Goal: Communication & Community: Answer question/provide support

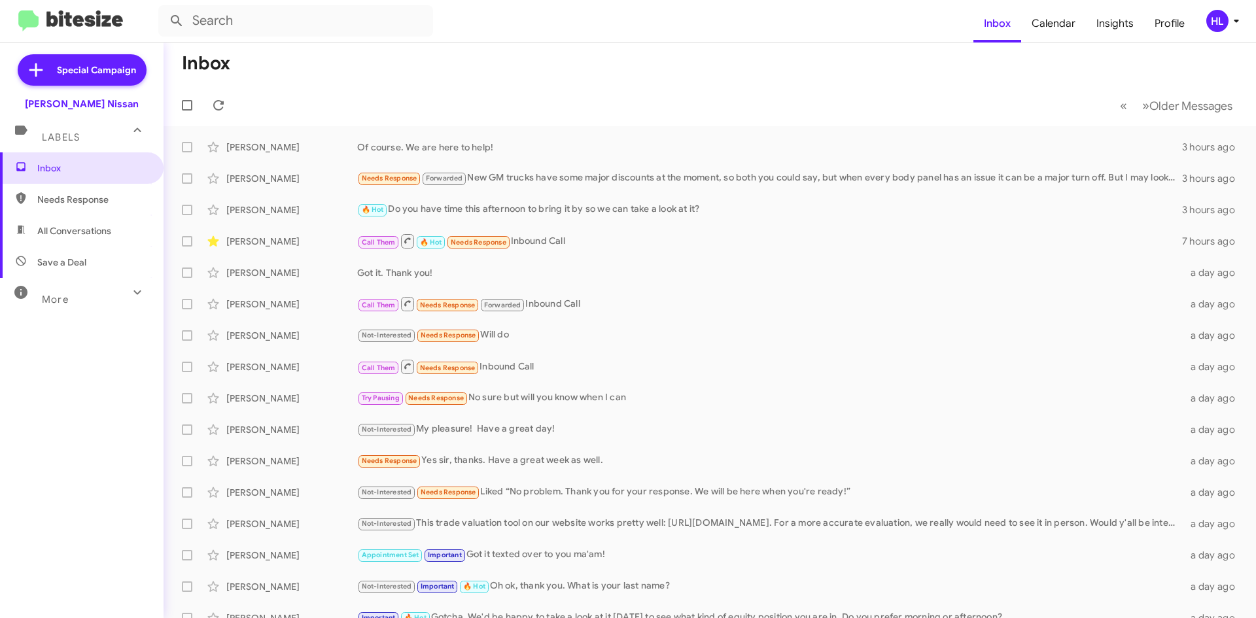
click at [86, 20] on img at bounding box center [70, 21] width 105 height 22
click at [102, 232] on span "All Conversations" at bounding box center [74, 230] width 74 height 13
type input "in:all-conversations"
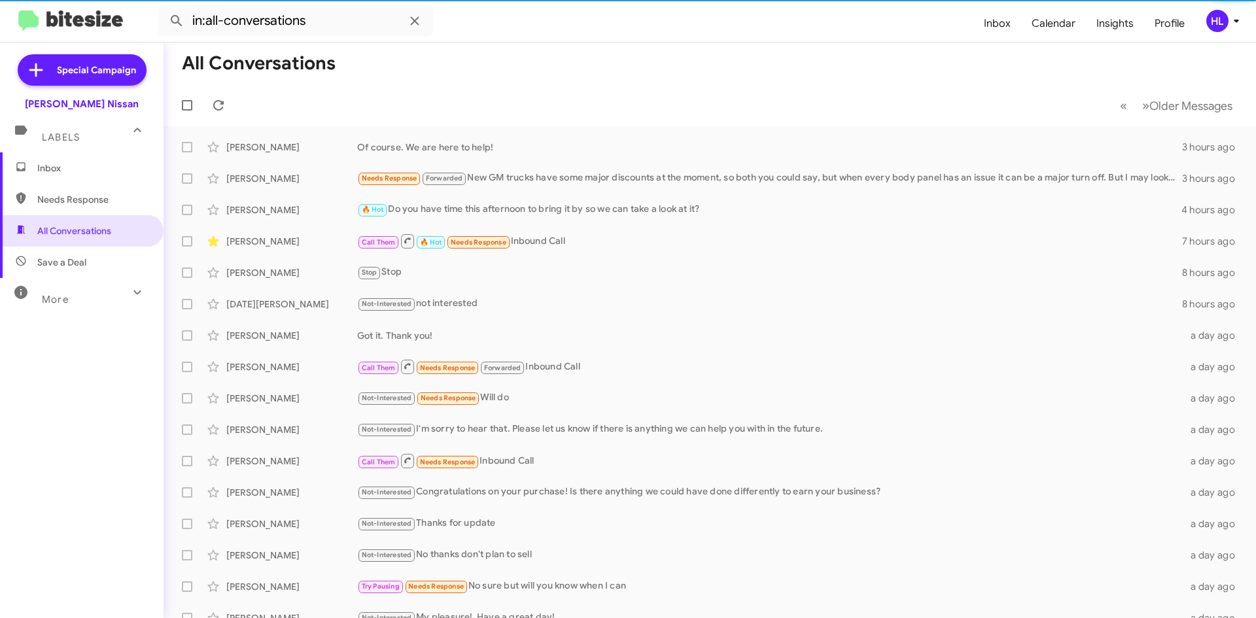
click at [94, 24] on img at bounding box center [70, 21] width 105 height 22
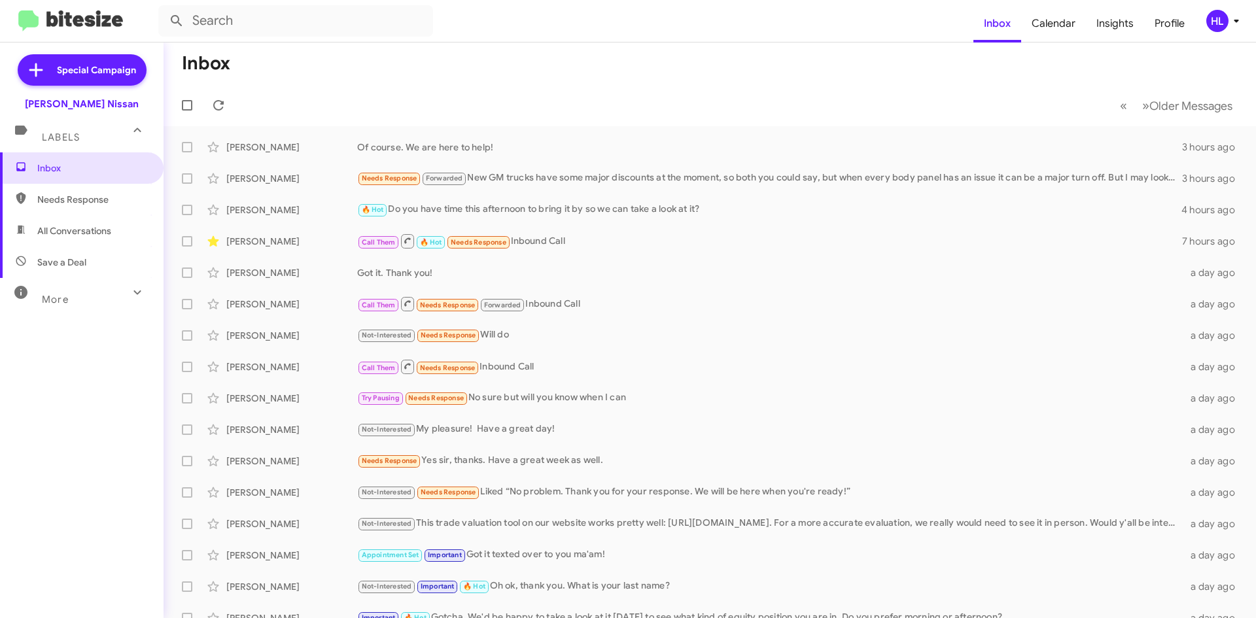
click at [120, 21] on img at bounding box center [70, 21] width 105 height 22
click at [114, 243] on span "All Conversations" at bounding box center [82, 230] width 164 height 31
type input "in:all-conversations"
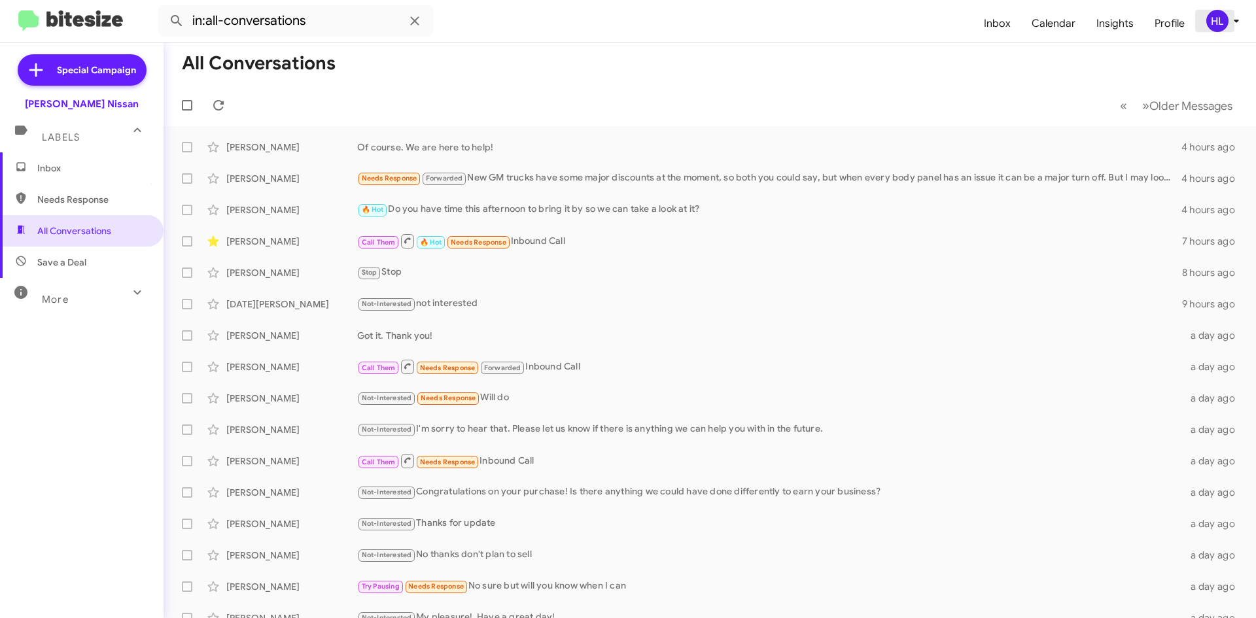
click at [1214, 19] on div "HL" at bounding box center [1217, 21] width 22 height 22
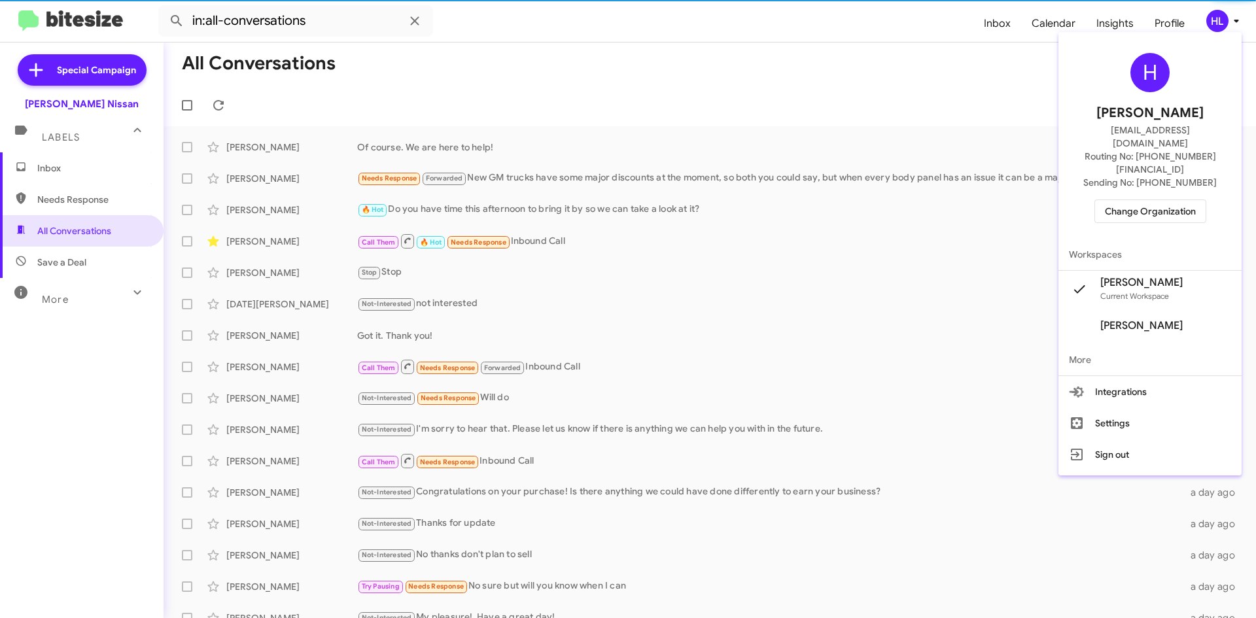
click at [1168, 200] on span "Change Organization" at bounding box center [1150, 211] width 91 height 22
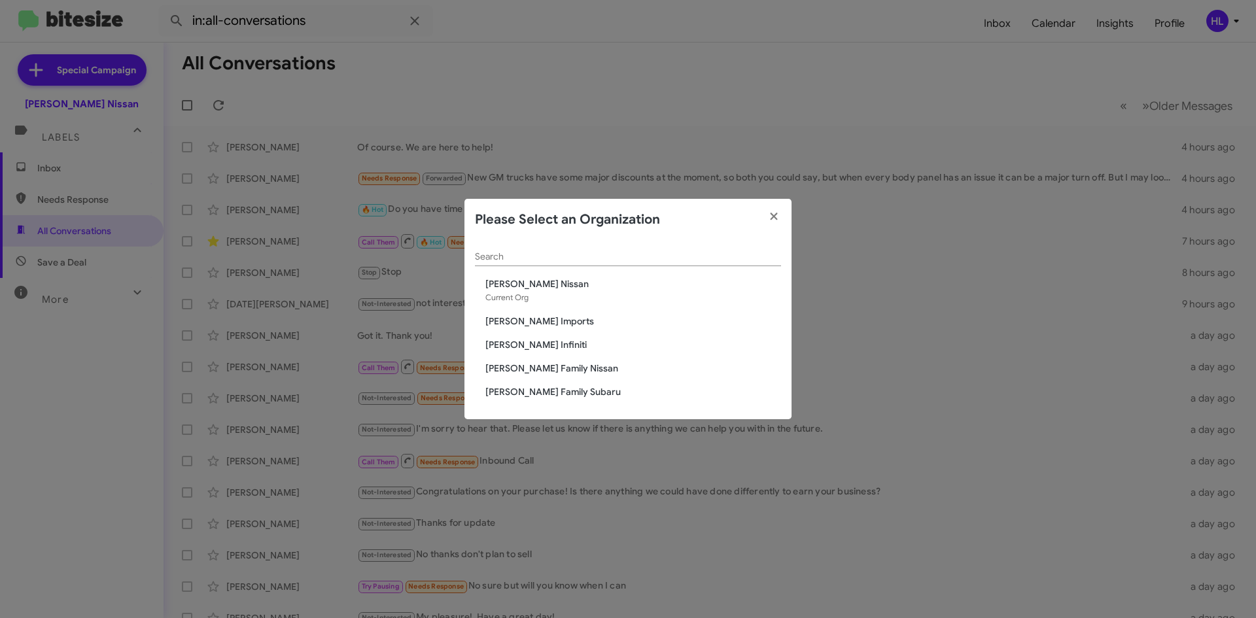
click at [513, 366] on span "[PERSON_NAME] Family Nissan" at bounding box center [633, 368] width 296 height 13
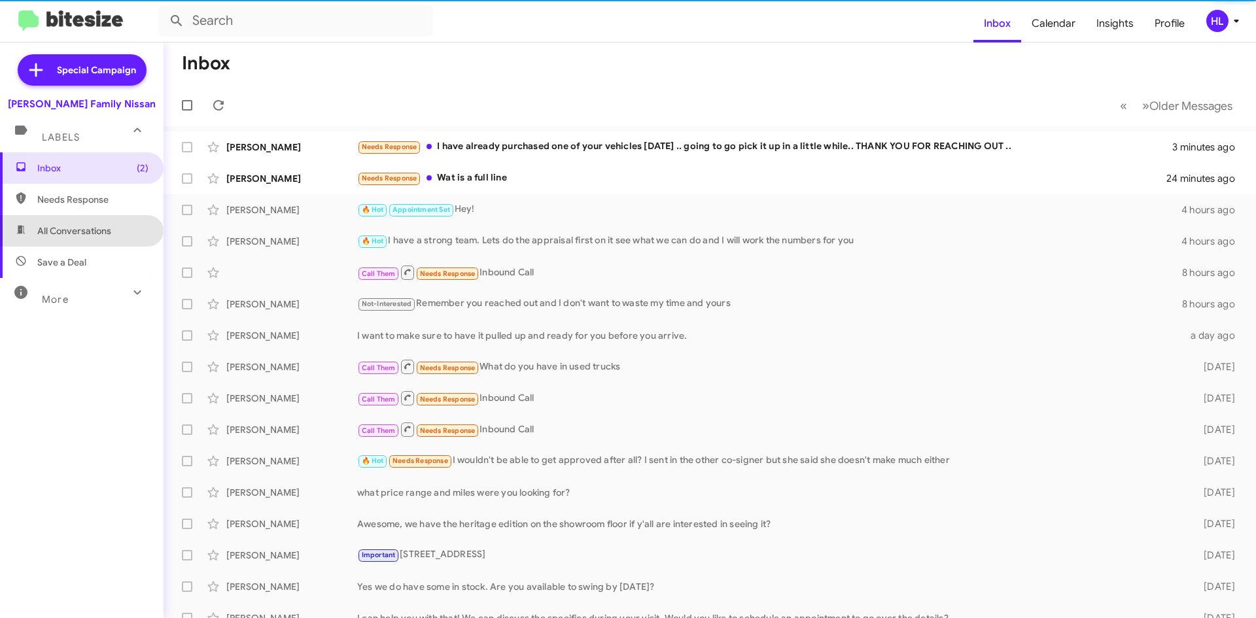
click at [130, 232] on span "All Conversations" at bounding box center [82, 230] width 164 height 31
type input "in:all-conversations"
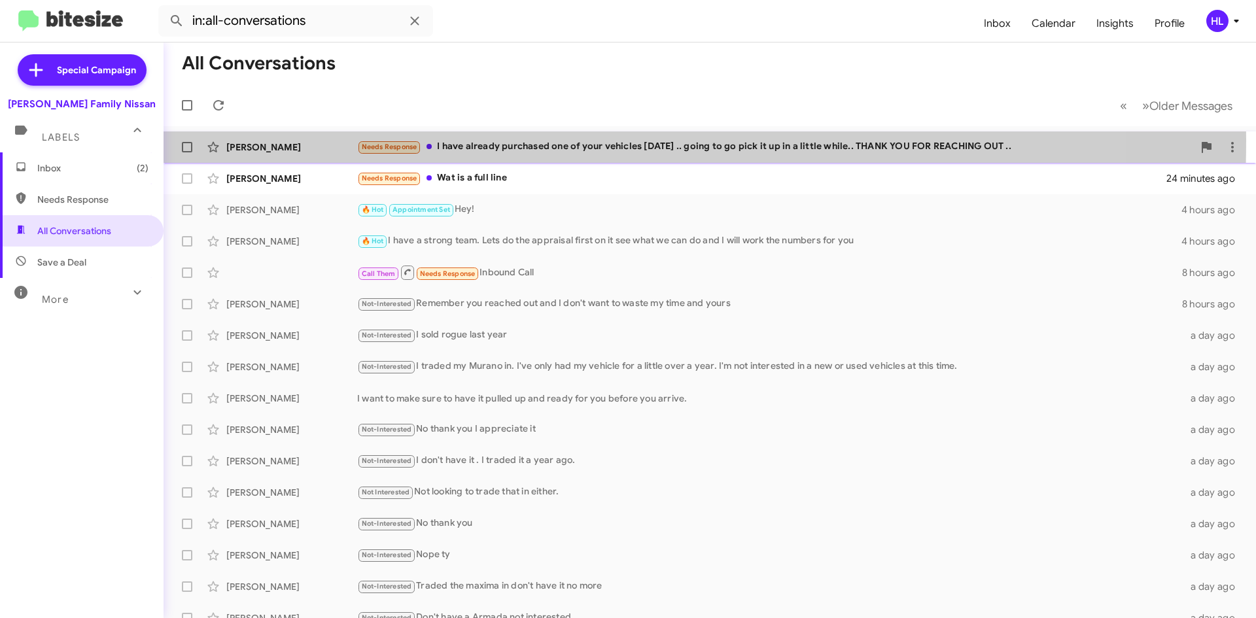
click at [272, 139] on div "Cindy Reyes Needs Response I have already purchased one of your vehicles today …" at bounding box center [710, 147] width 1072 height 26
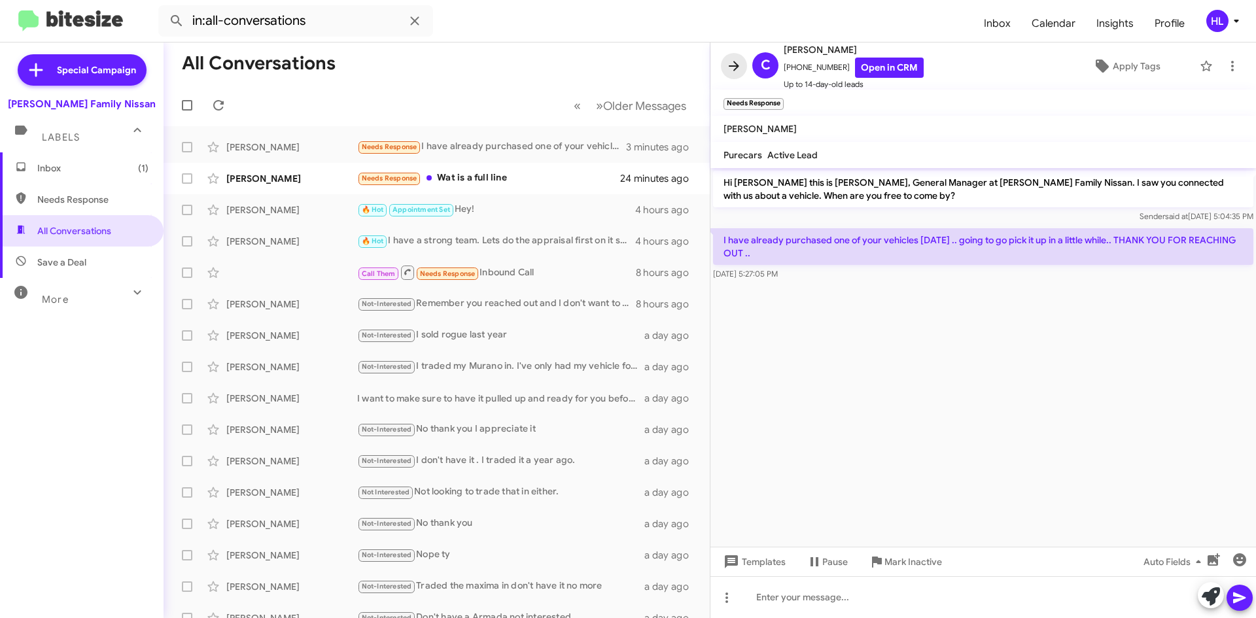
click at [737, 78] on button at bounding box center [734, 66] width 26 height 26
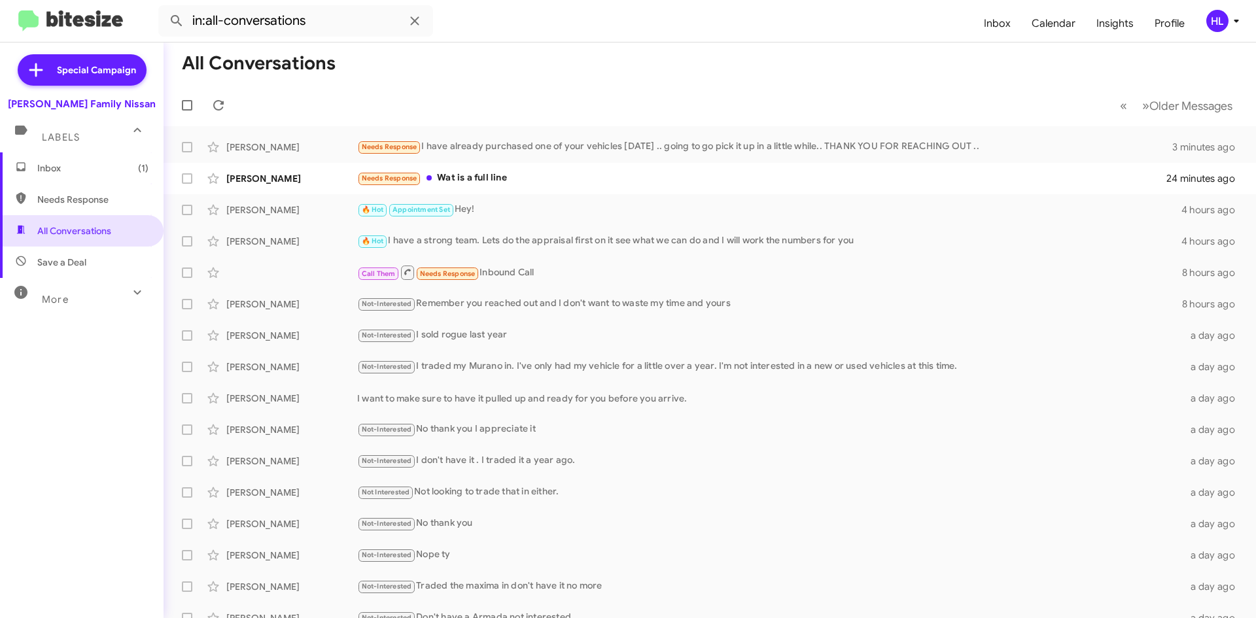
click at [1213, 21] on div "HL" at bounding box center [1217, 21] width 22 height 22
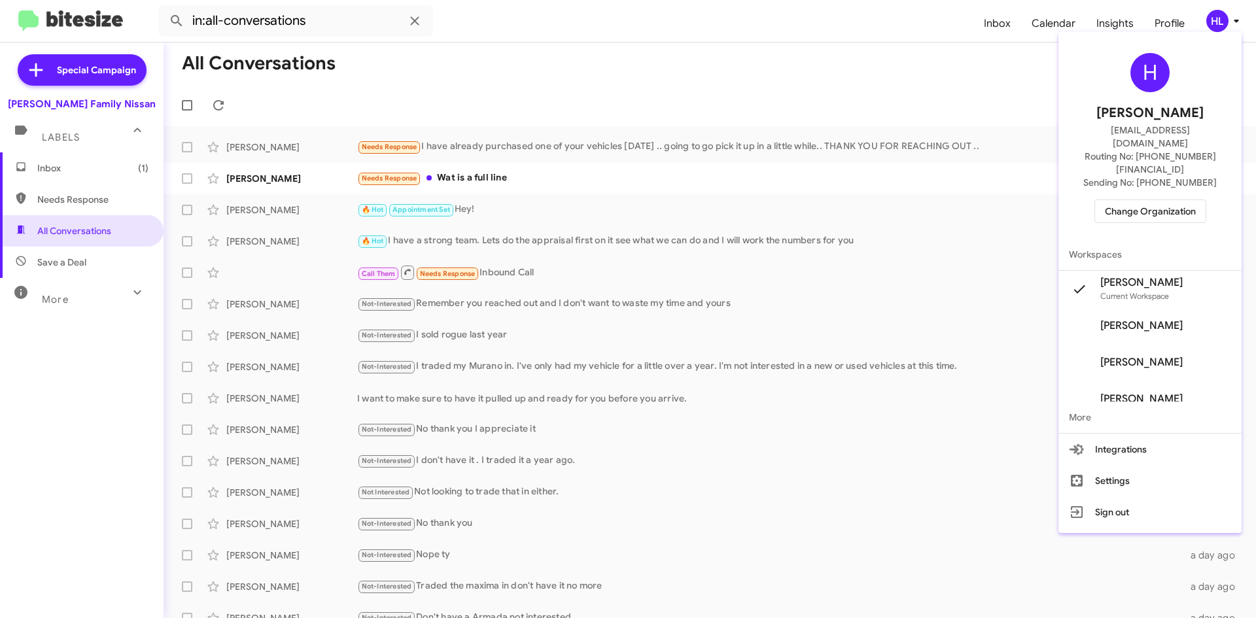
click at [1182, 200] on span "Change Organization" at bounding box center [1150, 211] width 91 height 22
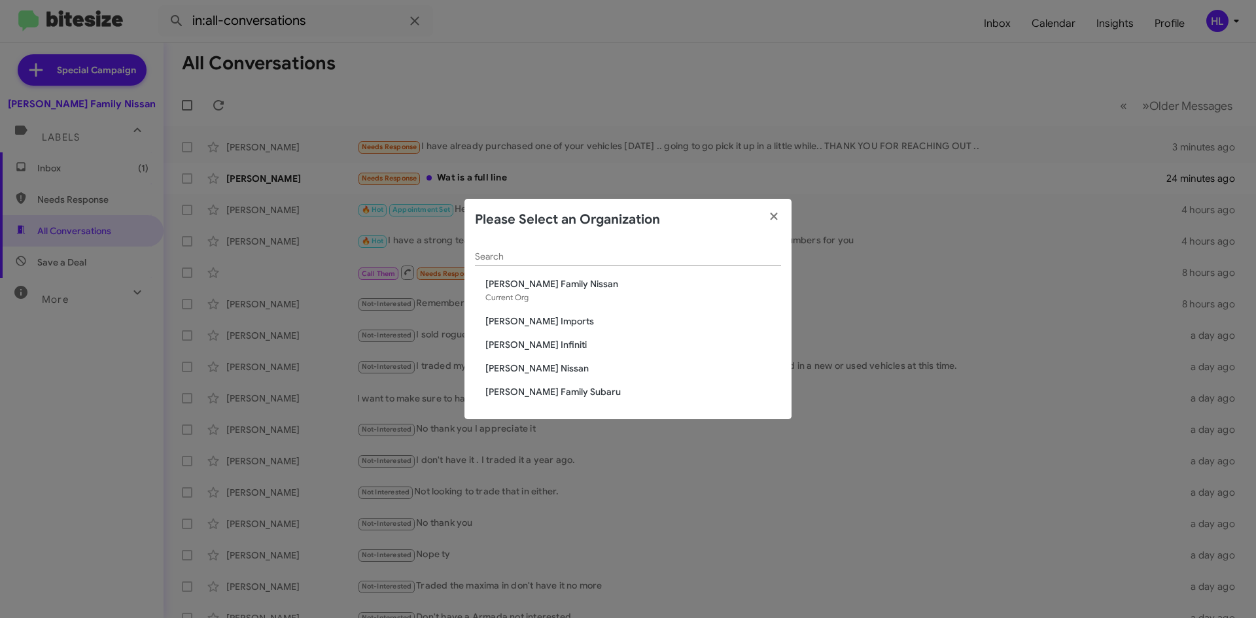
click at [531, 344] on span "[PERSON_NAME] Infiniti" at bounding box center [633, 344] width 296 height 13
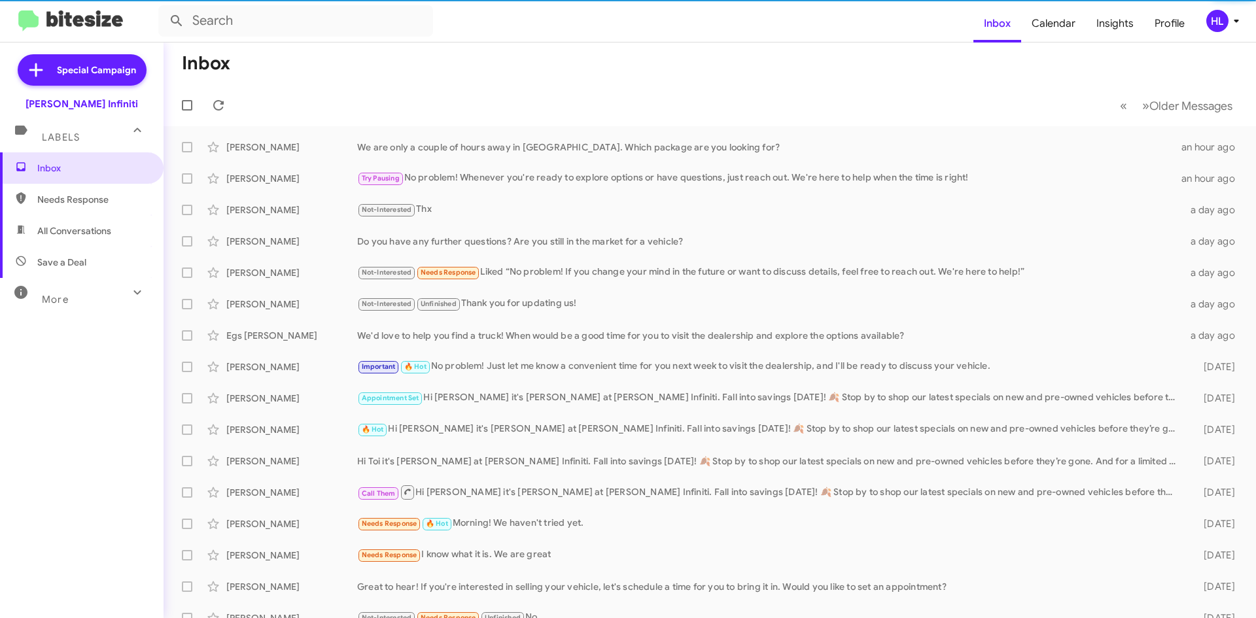
click at [75, 235] on span "All Conversations" at bounding box center [74, 230] width 74 height 13
type input "in:all-conversations"
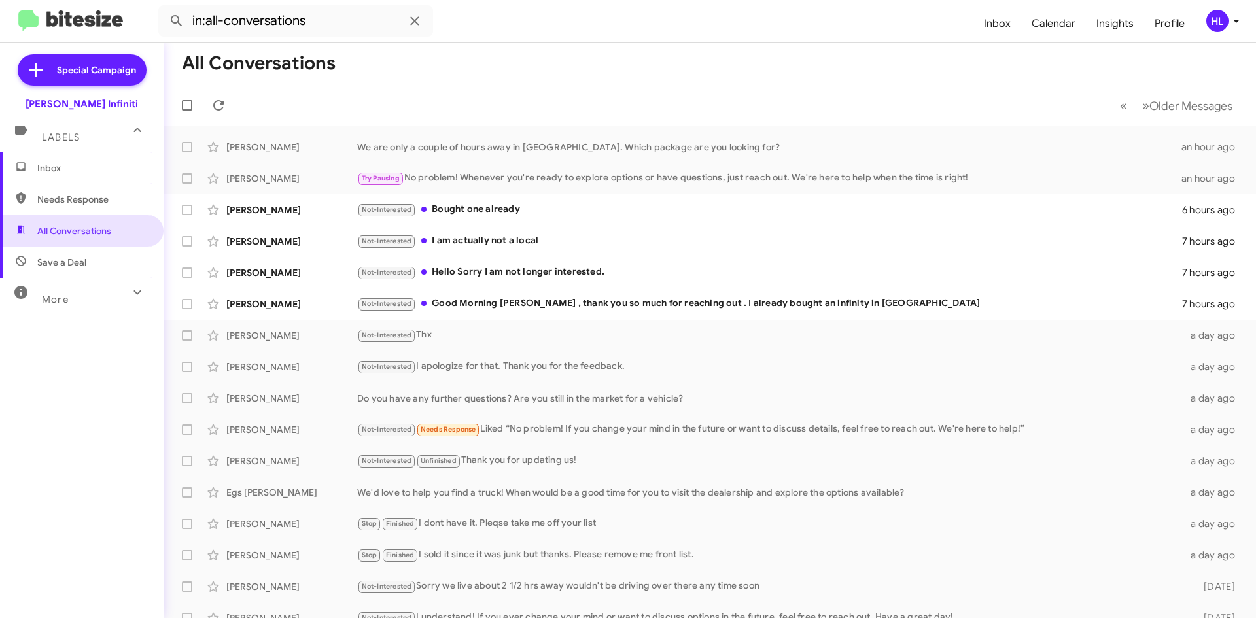
click at [1233, 33] on mat-toolbar "in:all-conversations Inbox Calendar Insights Profile HL" at bounding box center [628, 21] width 1256 height 42
click at [329, 300] on div "Adriana Renteria-Pompa" at bounding box center [291, 304] width 131 height 13
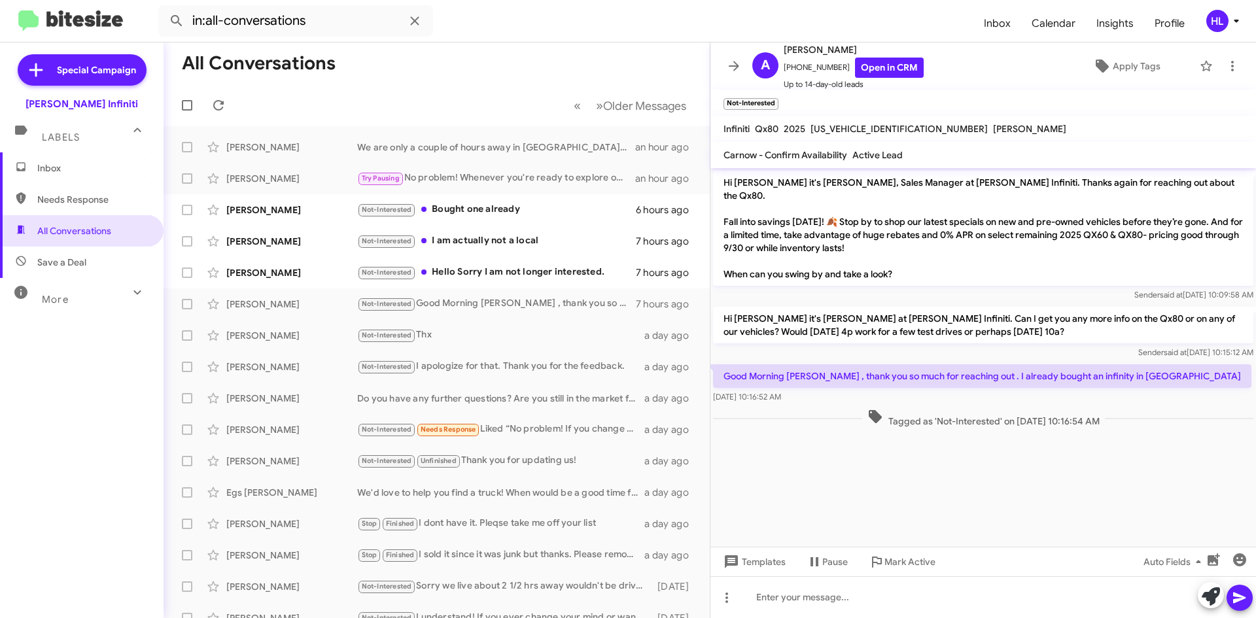
click at [1229, 33] on mat-toolbar "in:all-conversations Inbox Calendar Insights Profile HL" at bounding box center [628, 21] width 1256 height 42
click at [1225, 26] on div "HL" at bounding box center [1217, 21] width 22 height 22
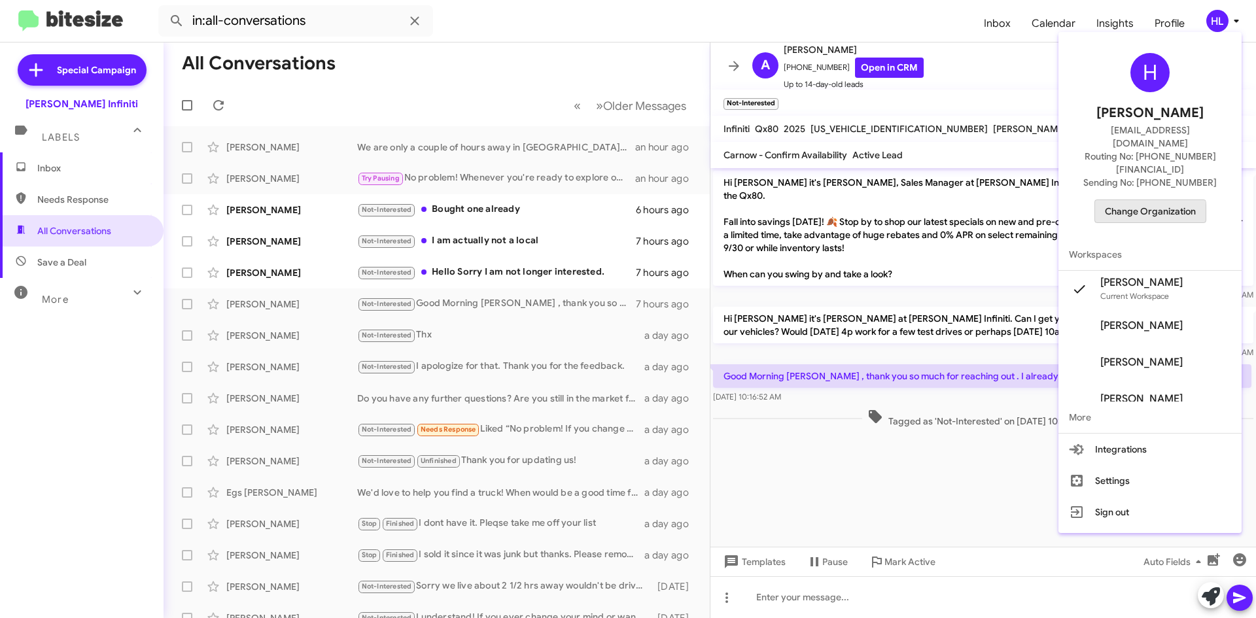
click at [1161, 200] on span "Change Organization" at bounding box center [1150, 211] width 91 height 22
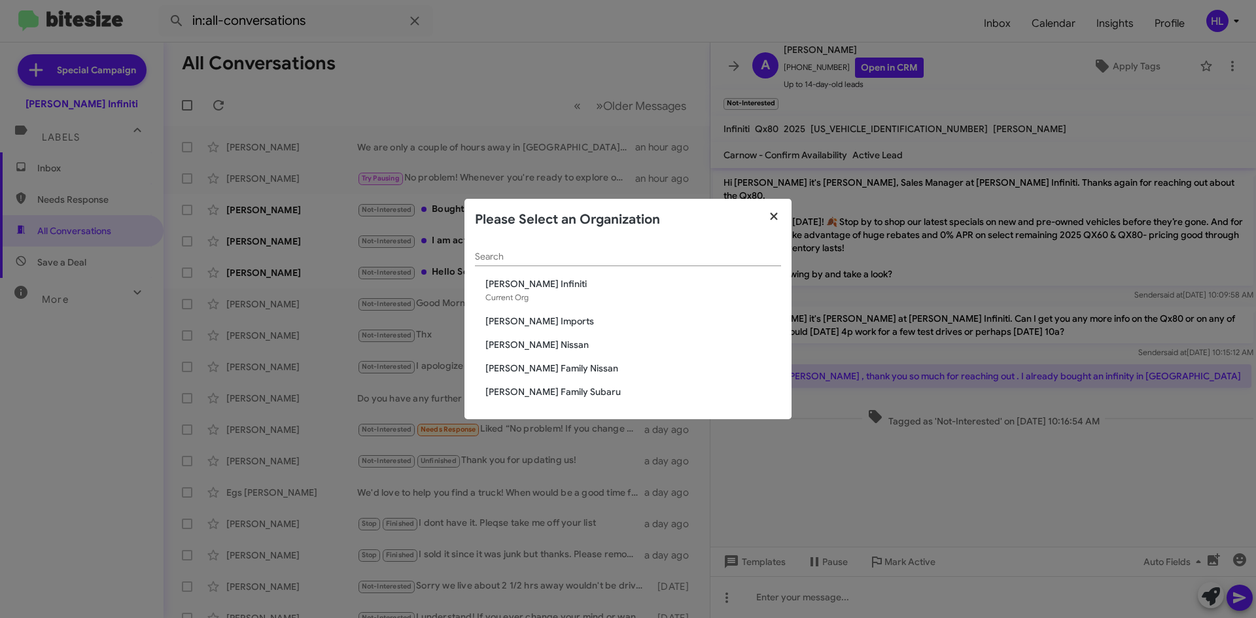
click at [780, 220] on icon "button" at bounding box center [774, 217] width 15 height 12
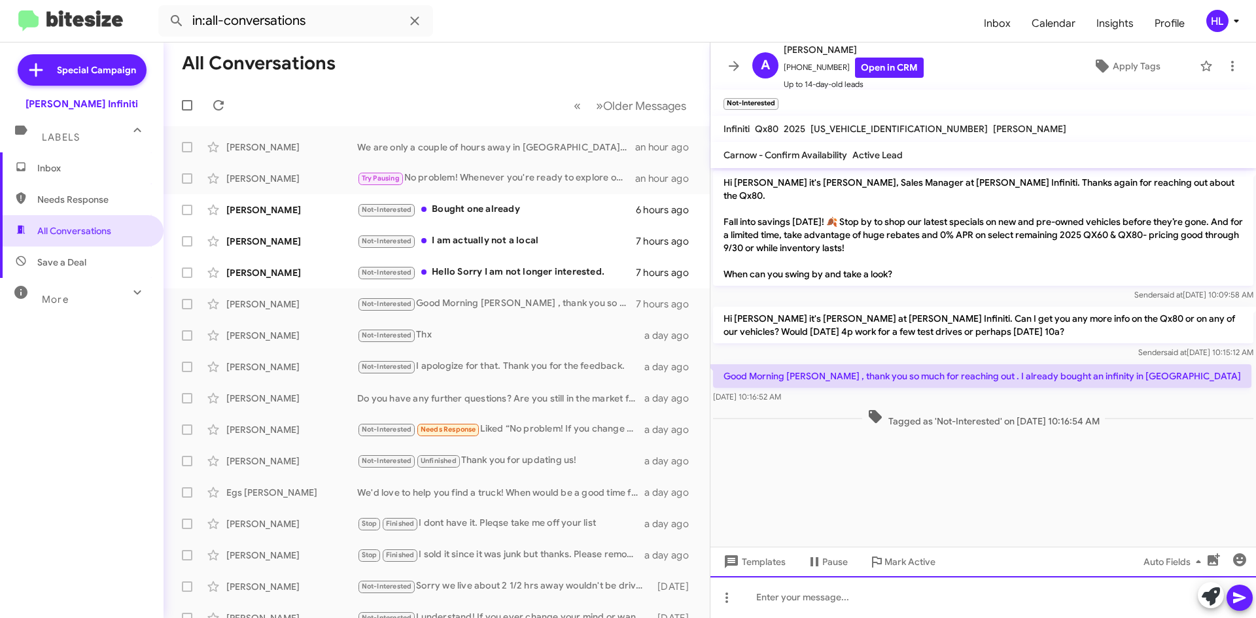
click at [915, 606] on div at bounding box center [983, 597] width 546 height 42
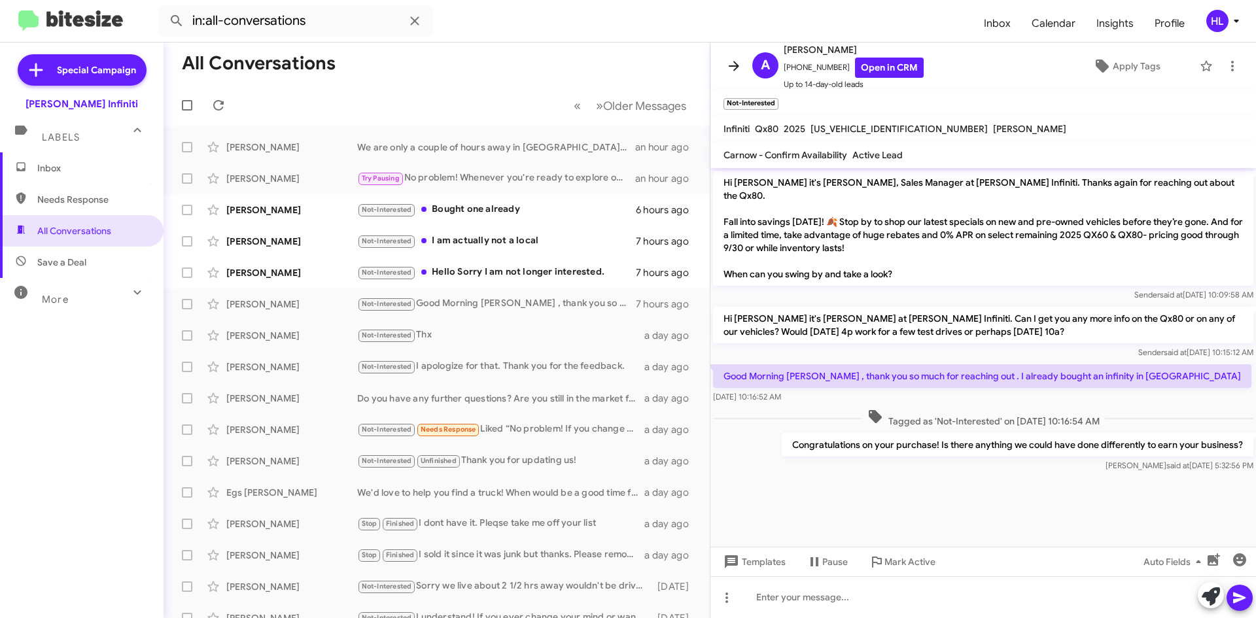
click at [737, 73] on icon at bounding box center [734, 66] width 16 height 16
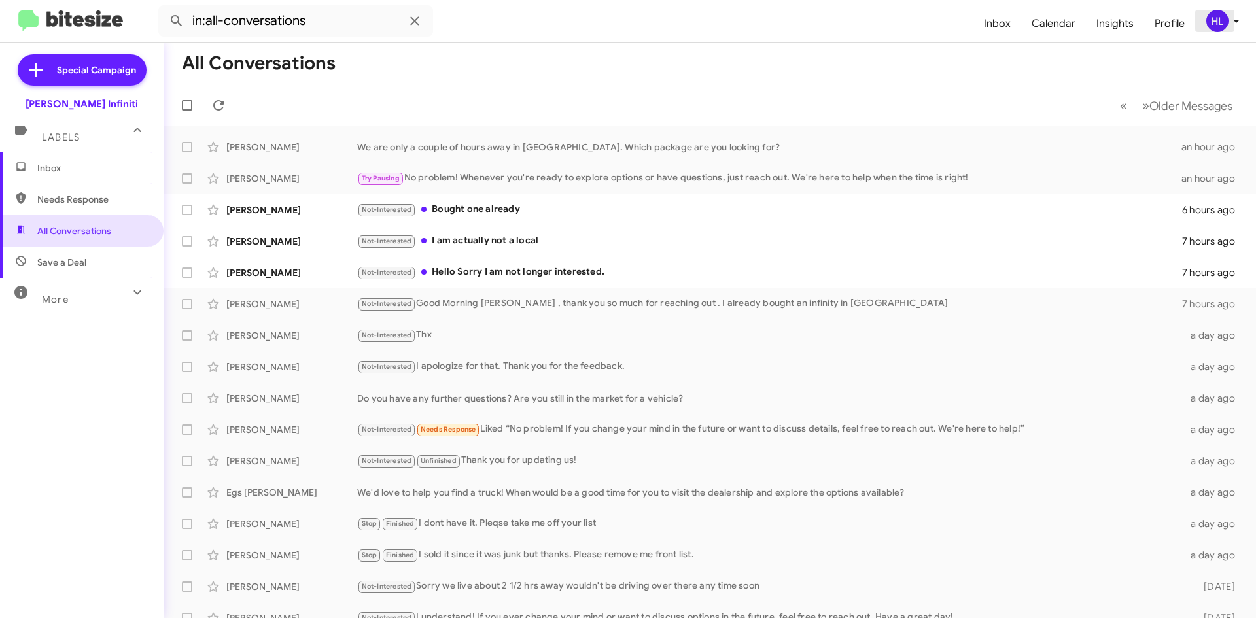
click at [1214, 16] on div "HL" at bounding box center [1217, 21] width 22 height 22
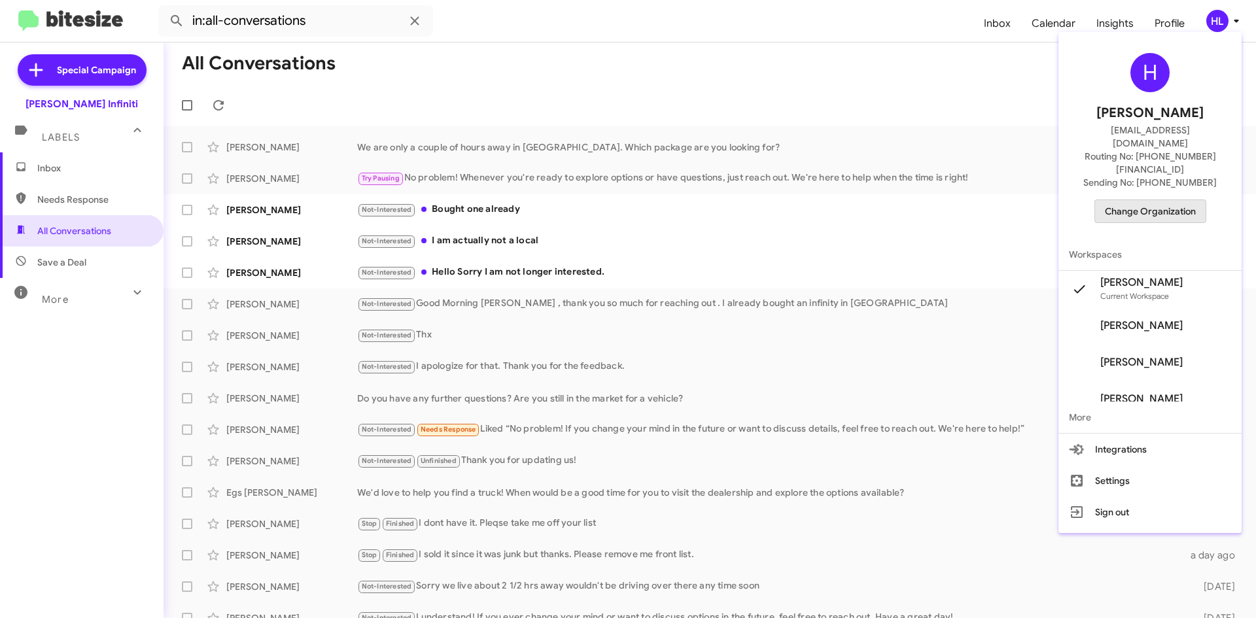
click at [1183, 200] on span "Change Organization" at bounding box center [1150, 211] width 91 height 22
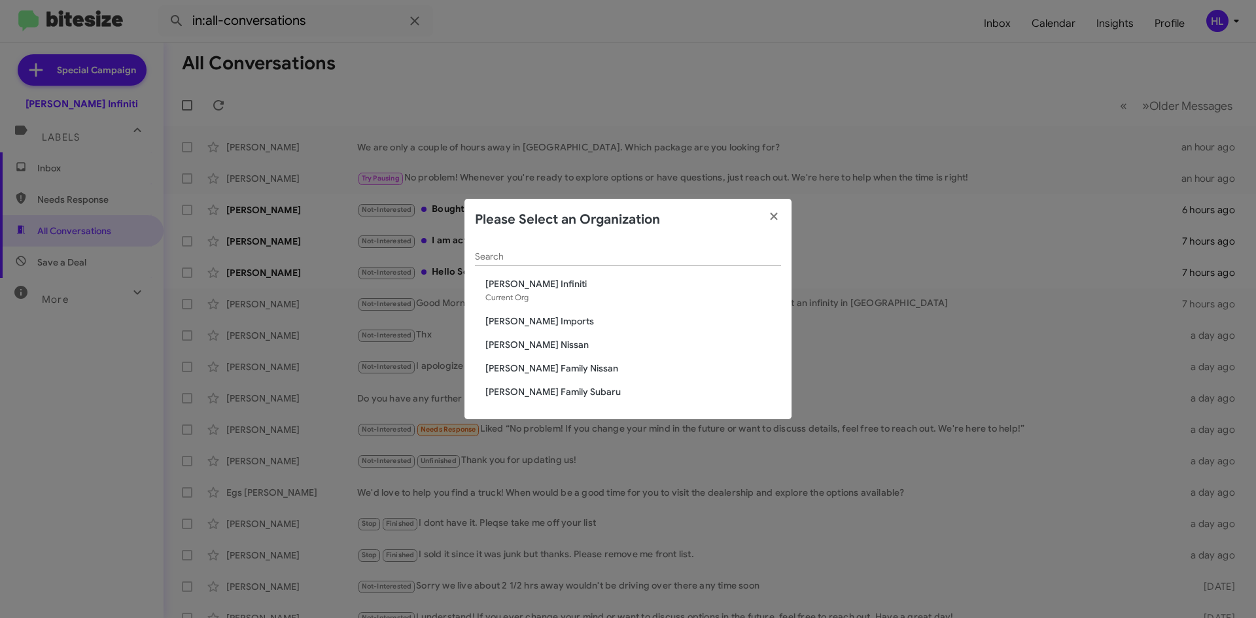
click at [498, 346] on span "[PERSON_NAME] Nissan" at bounding box center [633, 344] width 296 height 13
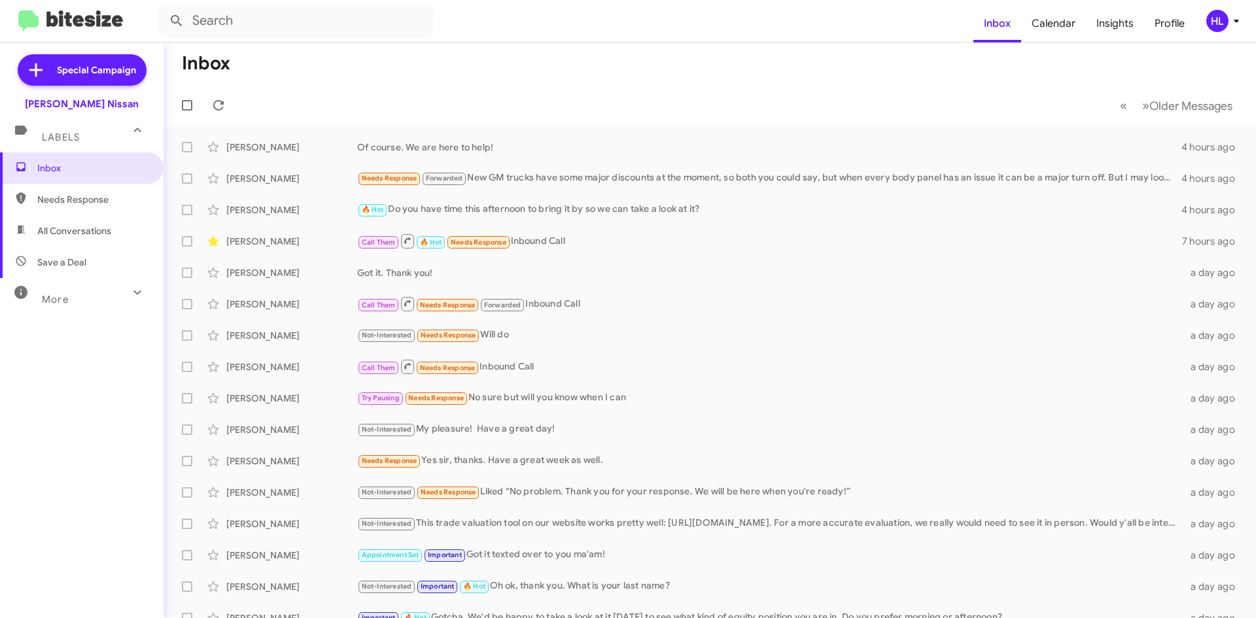
click at [139, 218] on span "All Conversations" at bounding box center [82, 230] width 164 height 31
type input "in:all-conversations"
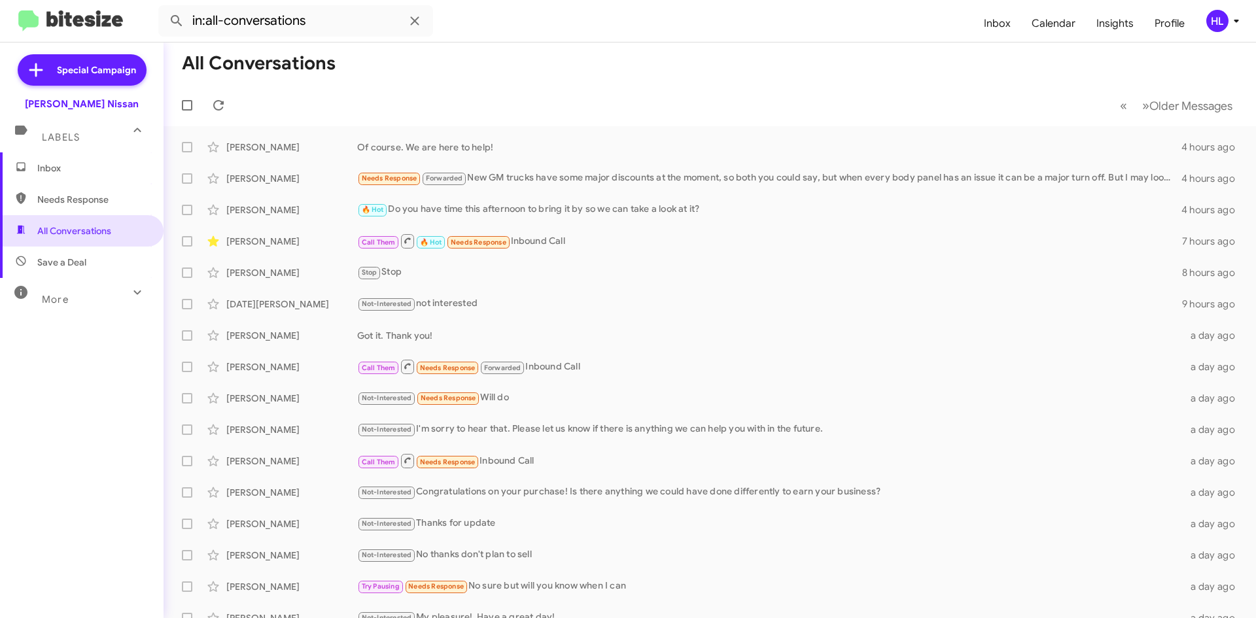
click at [56, 22] on img at bounding box center [70, 21] width 105 height 22
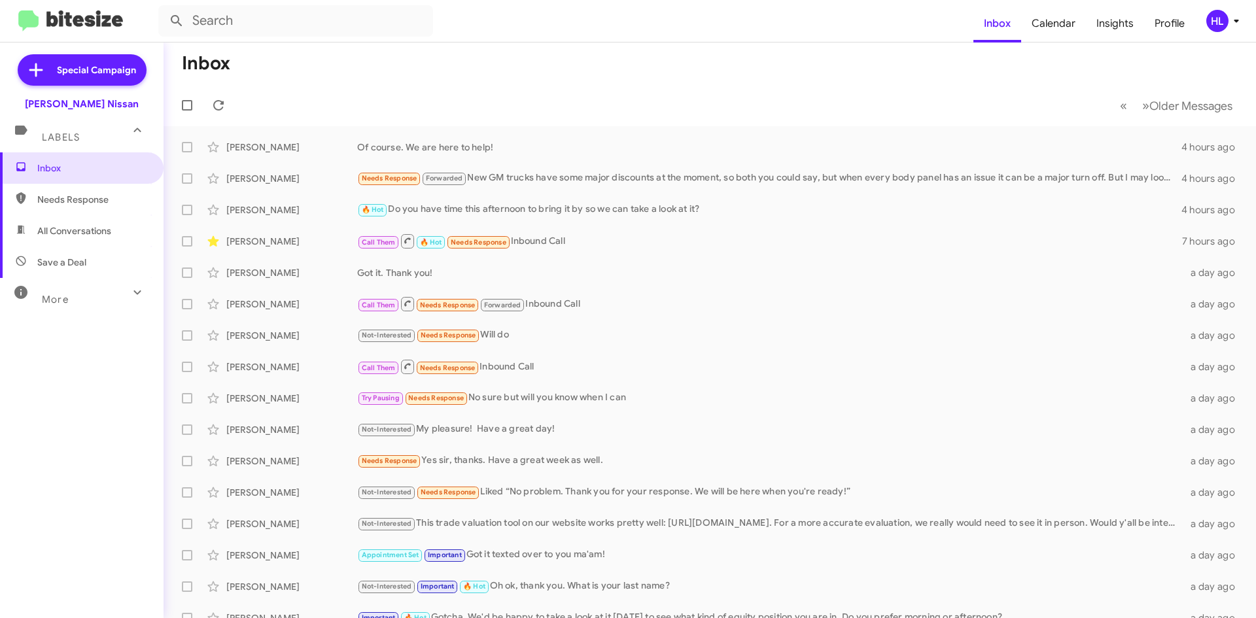
click at [77, 20] on img at bounding box center [70, 21] width 105 height 22
click at [84, 222] on span "All Conversations" at bounding box center [82, 230] width 164 height 31
type input "in:all-conversations"
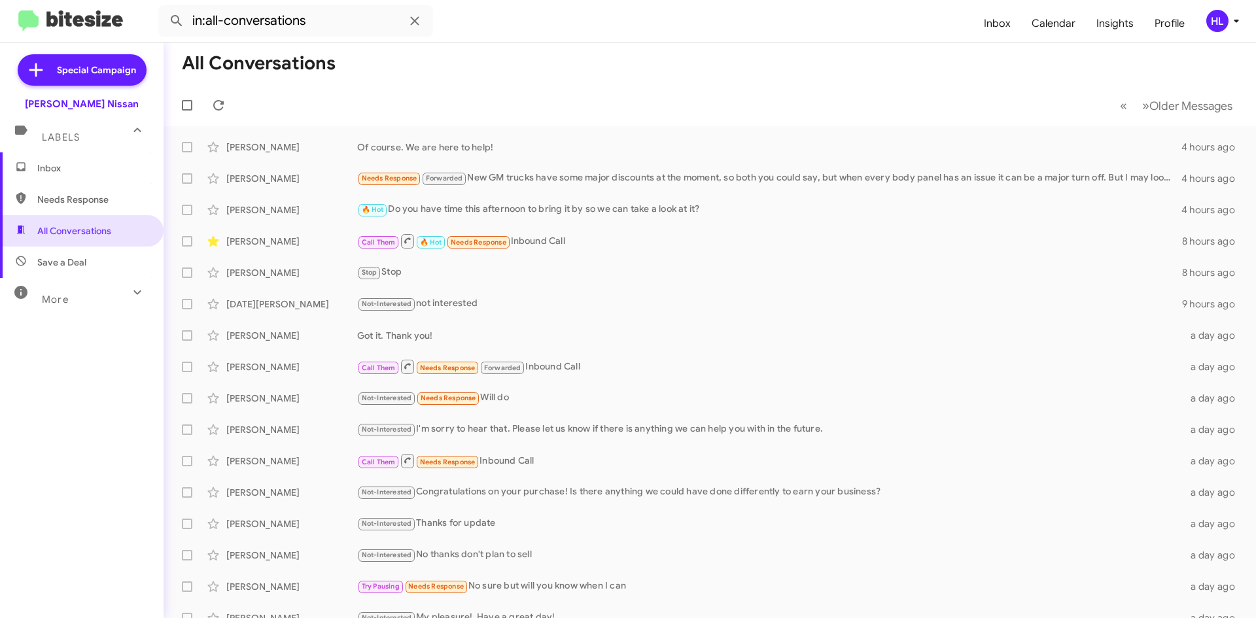
click at [79, 20] on img at bounding box center [70, 21] width 105 height 22
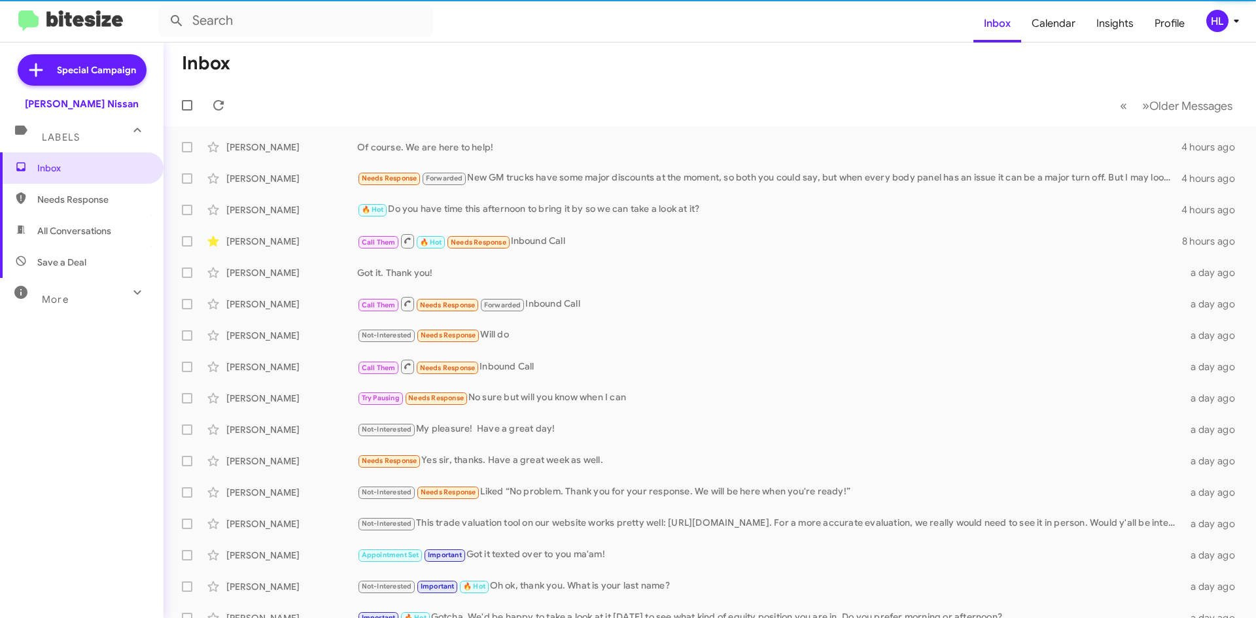
click at [86, 218] on span "All Conversations" at bounding box center [82, 230] width 164 height 31
type input "in:all-conversations"
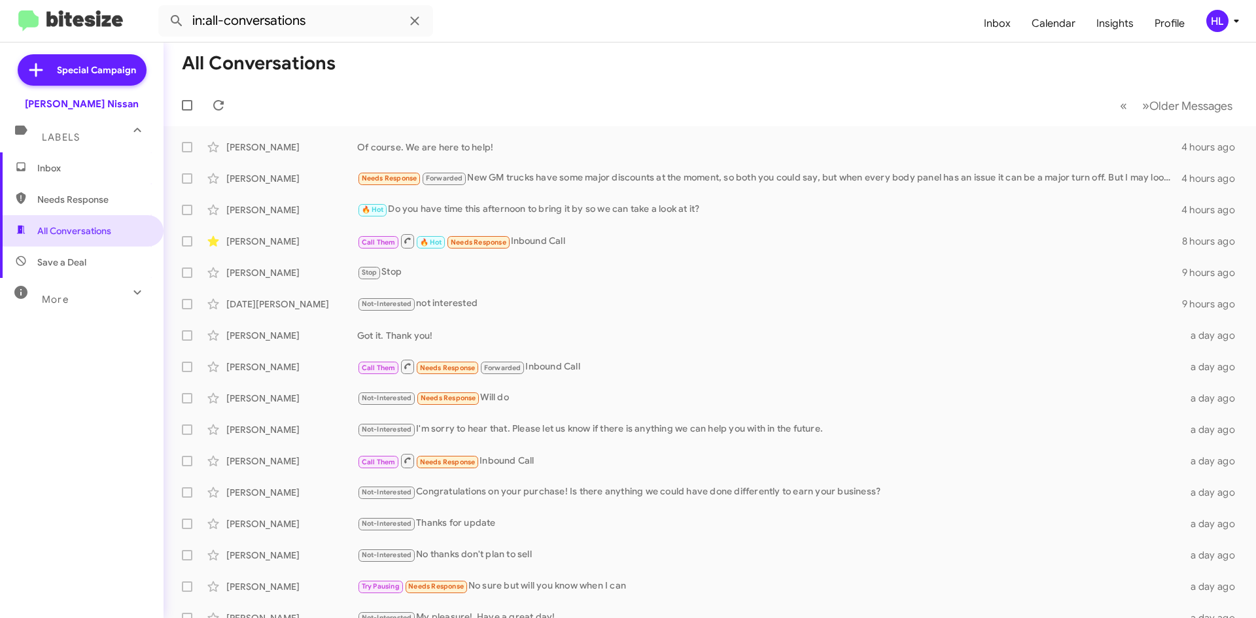
click at [101, 11] on img at bounding box center [70, 21] width 105 height 22
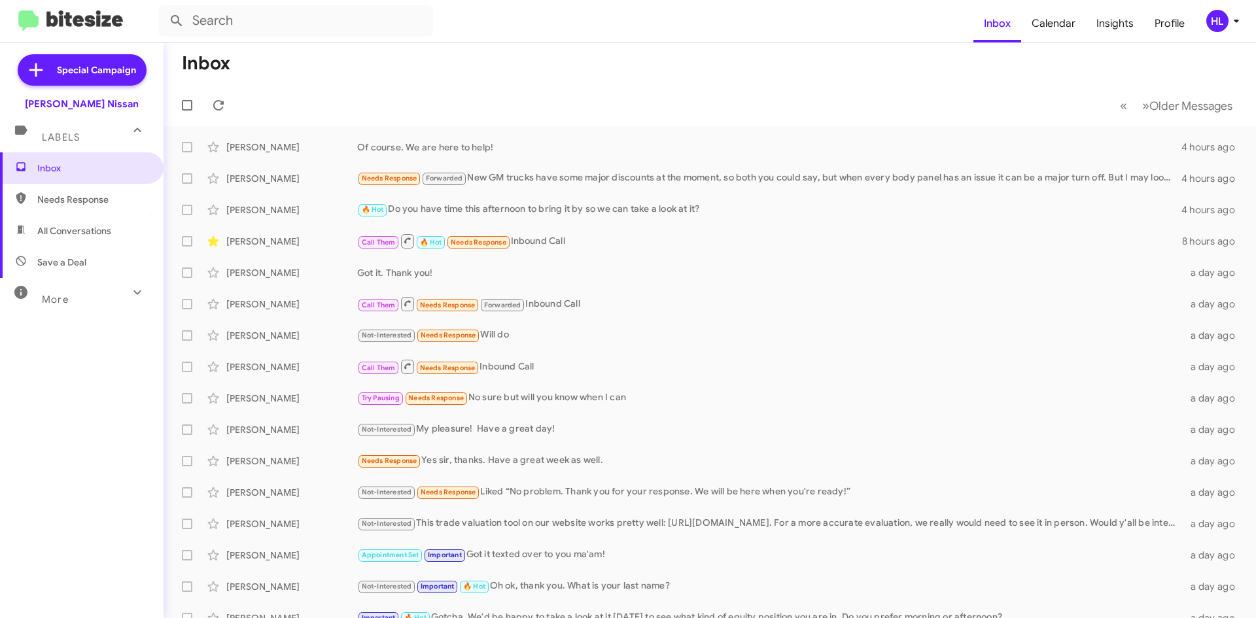
click at [101, 31] on img at bounding box center [70, 21] width 105 height 22
